Goal: Task Accomplishment & Management: Manage account settings

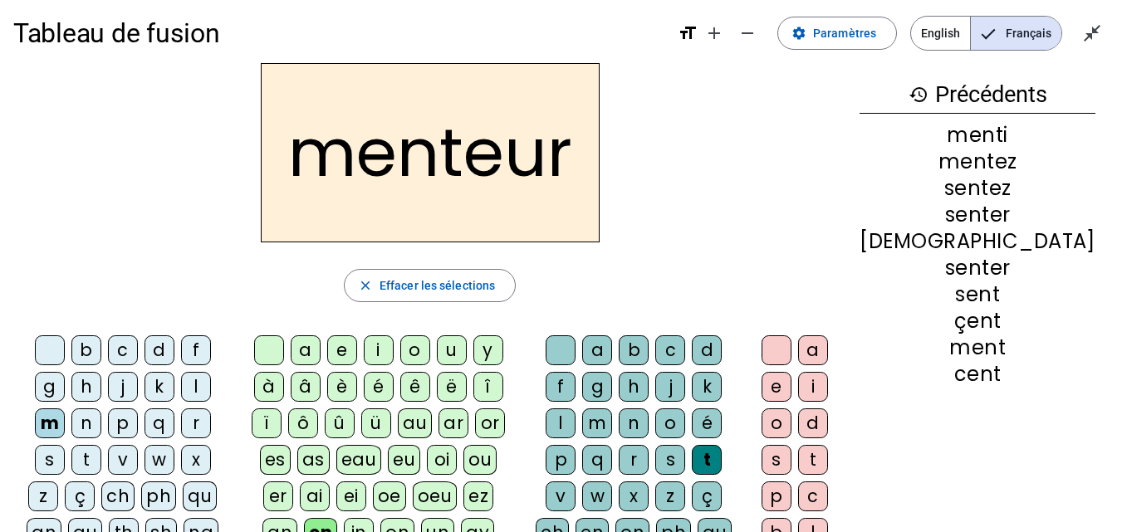
scroll to position [11, 0]
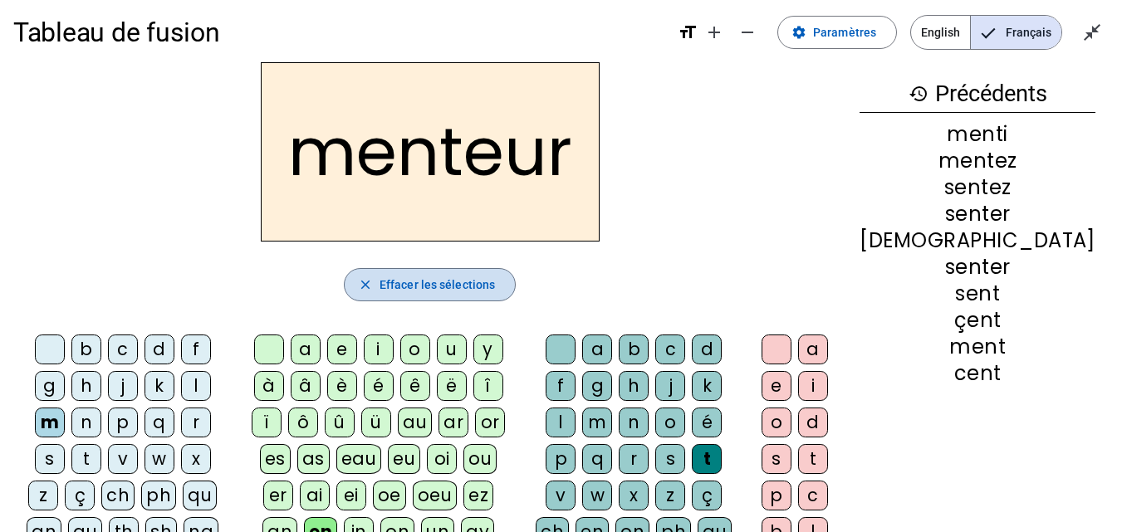
click at [423, 292] on span "button" at bounding box center [430, 285] width 170 height 40
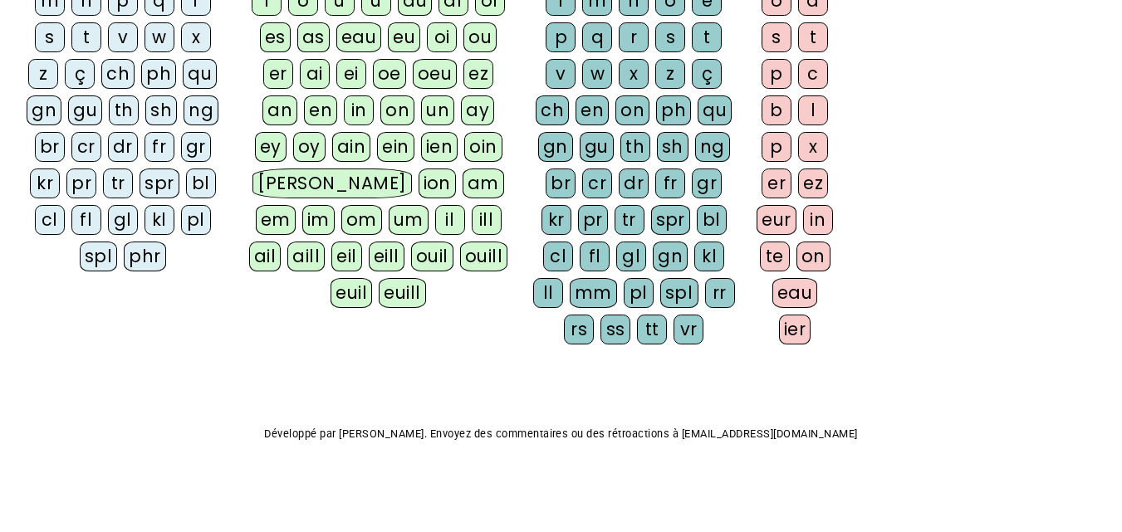
scroll to position [0, 0]
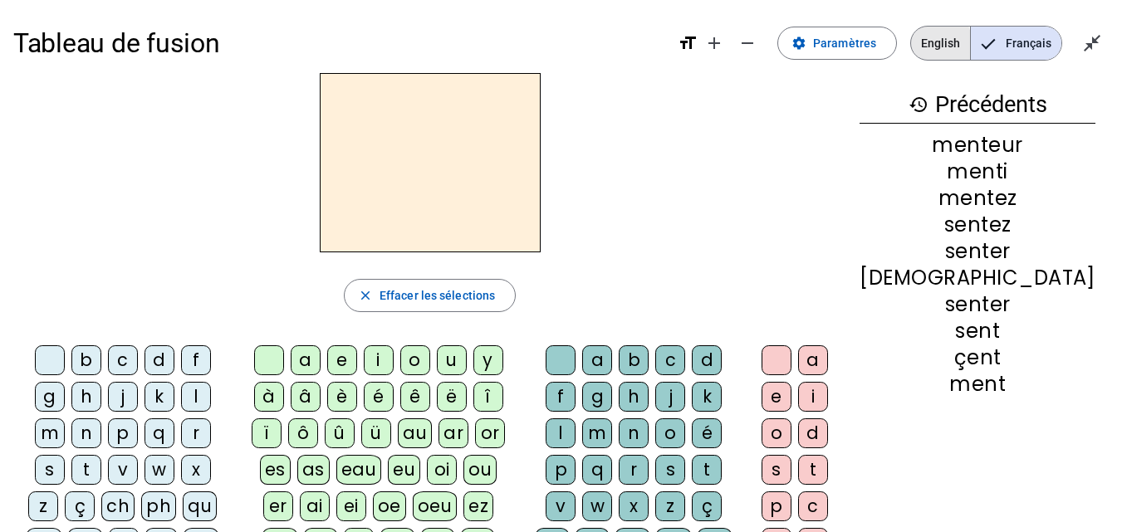
click at [930, 45] on span "English" at bounding box center [940, 43] width 59 height 33
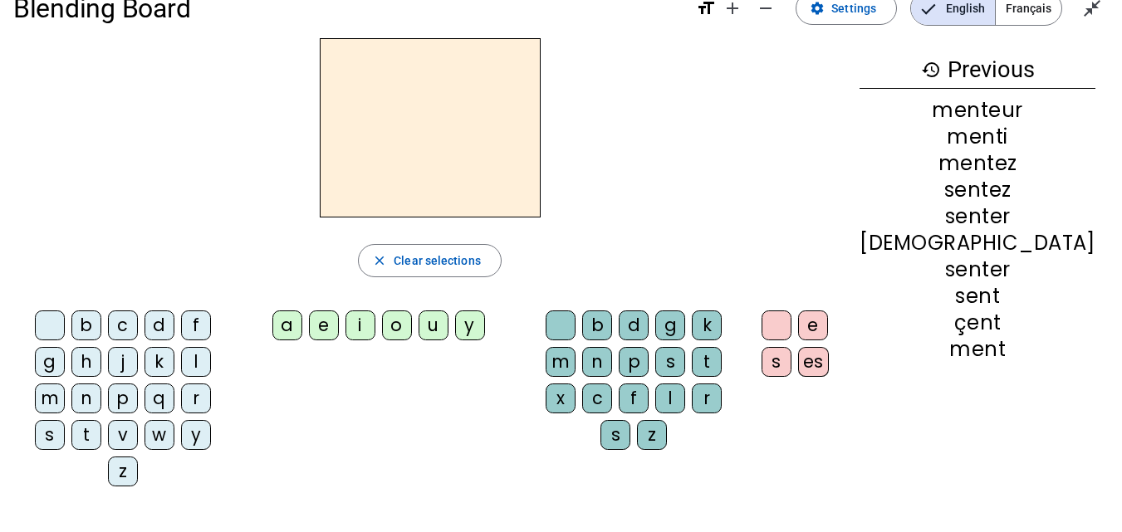
scroll to position [36, 0]
click at [856, 13] on span "Settings" at bounding box center [854, 8] width 45 height 20
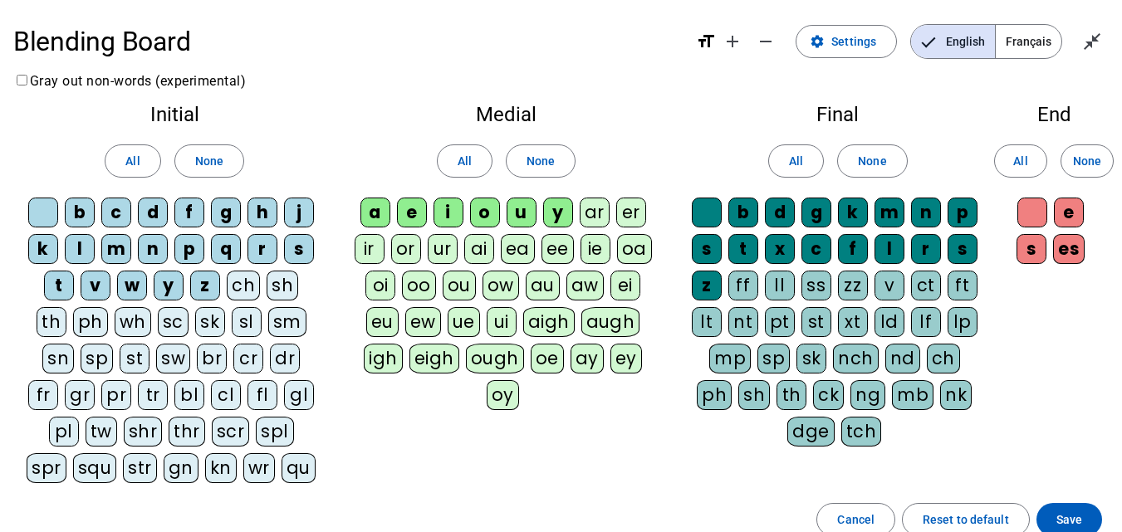
scroll to position [1, 0]
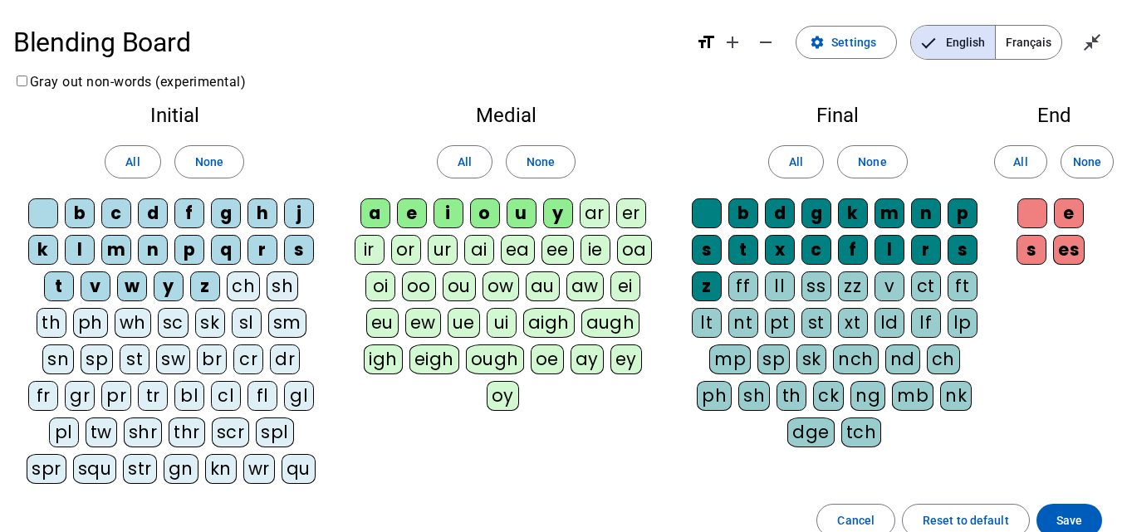
click at [1046, 47] on span "Français" at bounding box center [1029, 42] width 66 height 33
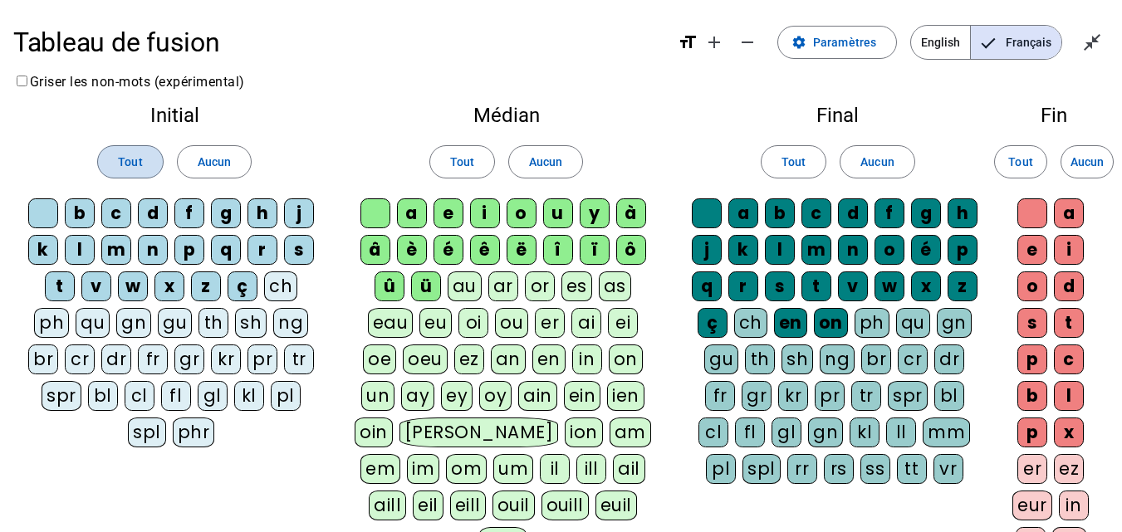
click at [140, 157] on span "Tout" at bounding box center [130, 162] width 24 height 20
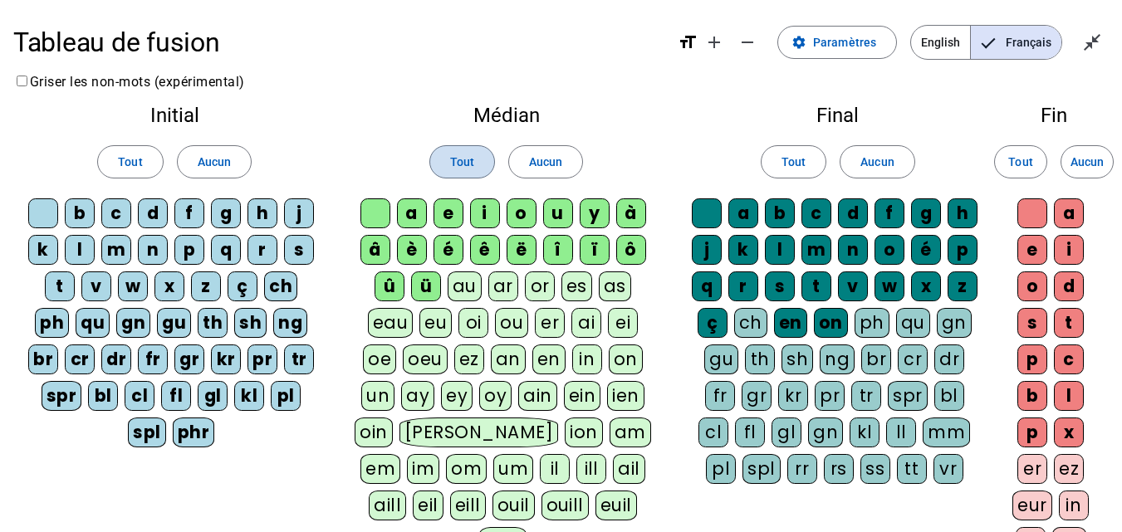
click at [471, 154] on span "Tout" at bounding box center [462, 162] width 24 height 20
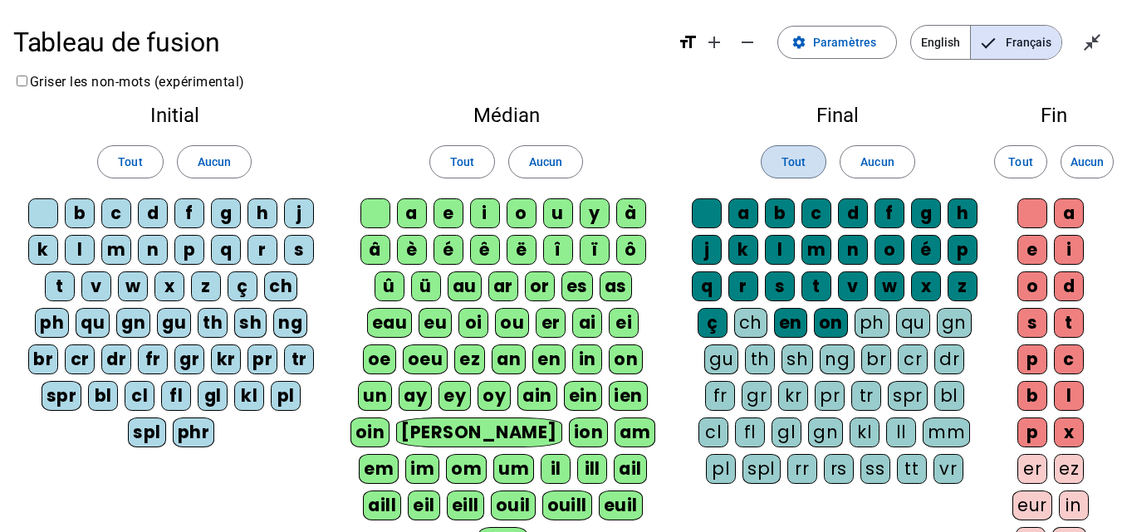
click at [769, 161] on span at bounding box center [794, 162] width 64 height 40
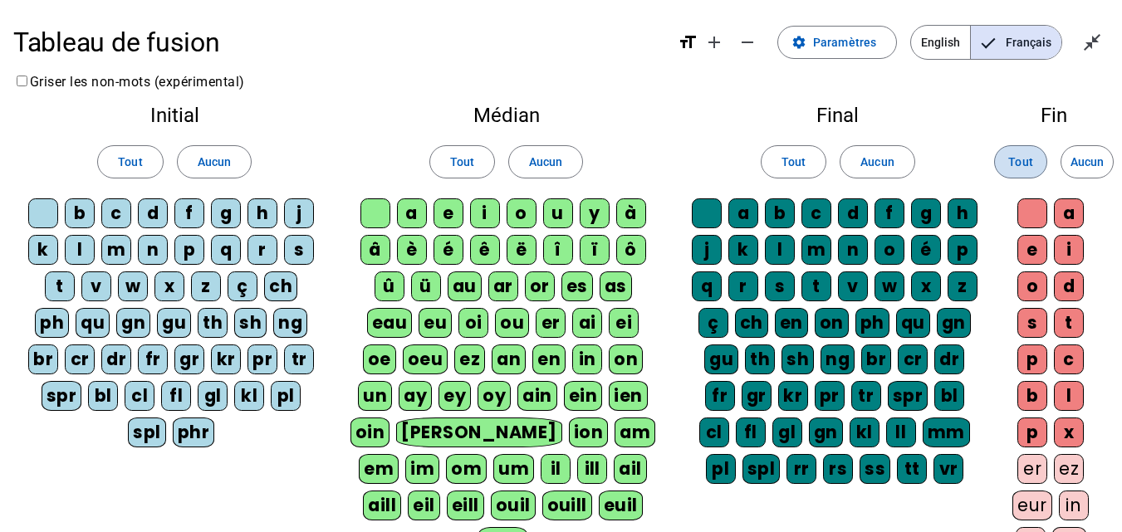
click at [1028, 153] on span "Tout" at bounding box center [1020, 162] width 24 height 20
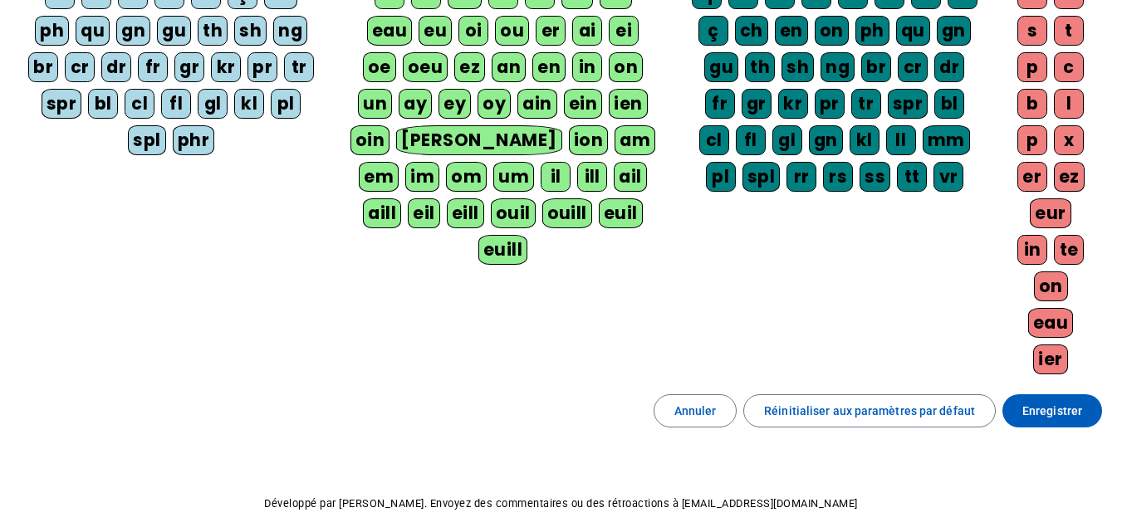
scroll to position [294, 0]
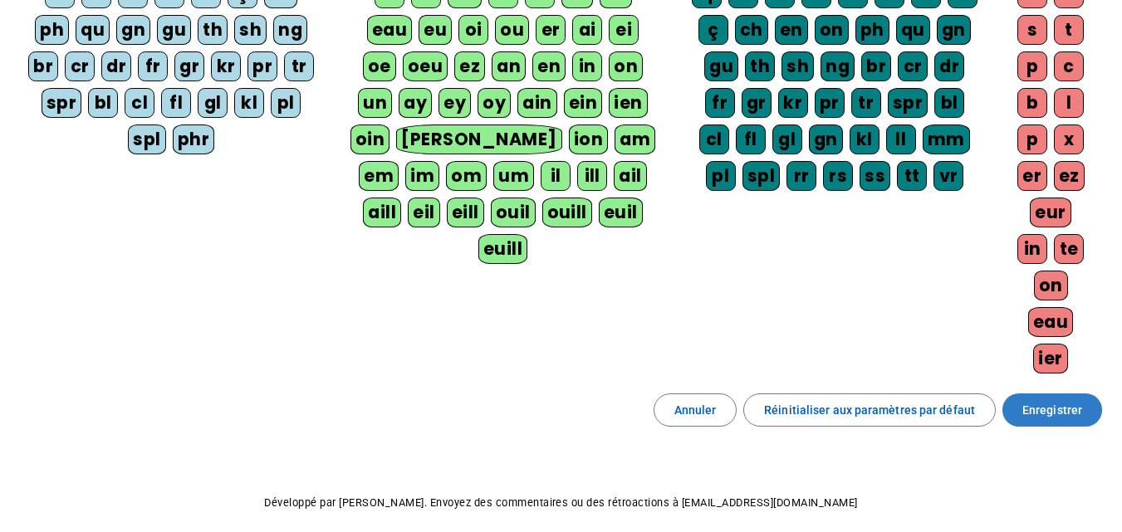
click at [1044, 411] on span "Enregistrer" at bounding box center [1053, 410] width 60 height 20
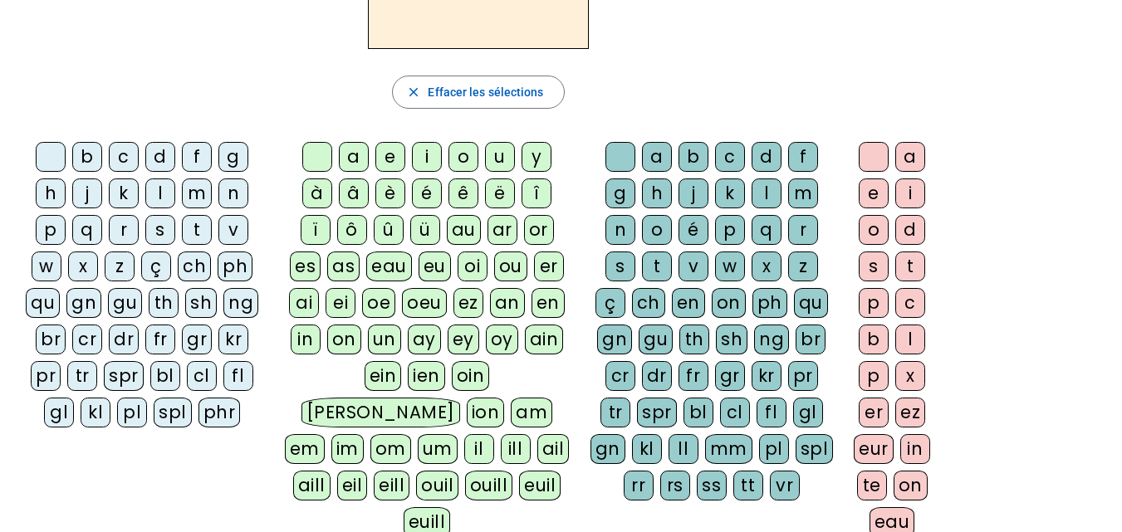
scroll to position [284, 0]
